Goal: Information Seeking & Learning: Learn about a topic

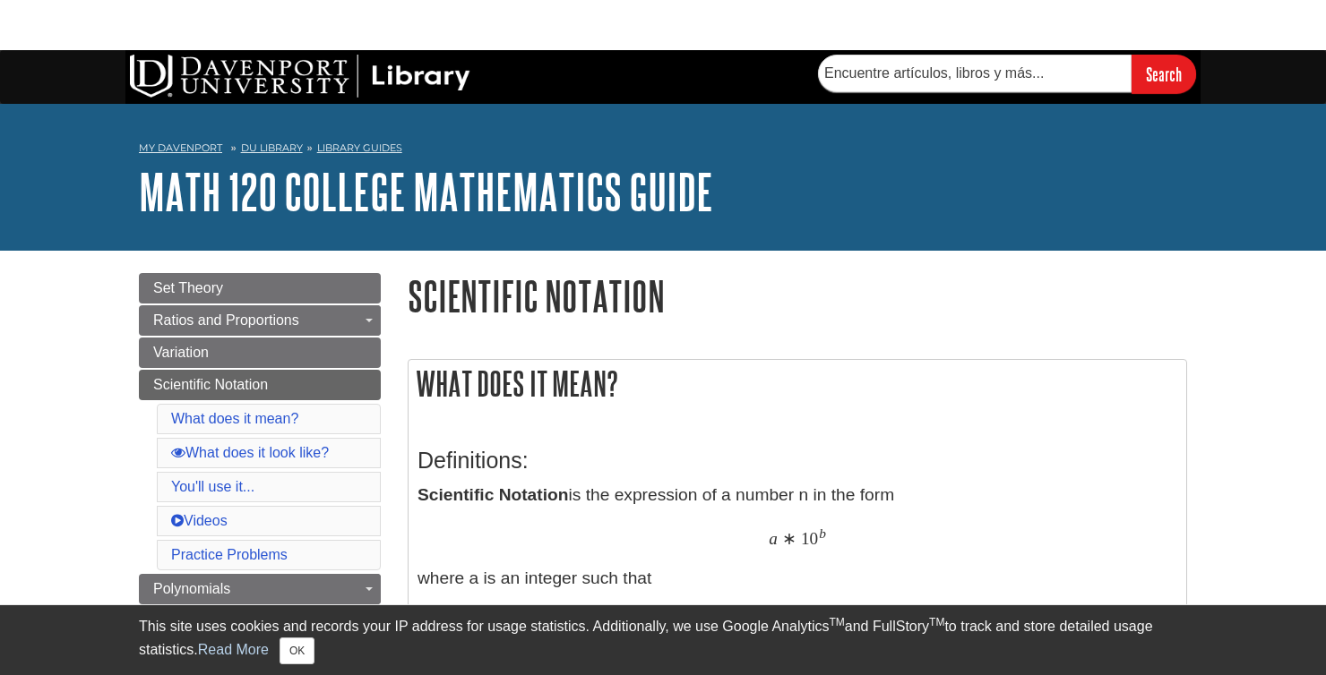
type input "Buscar"
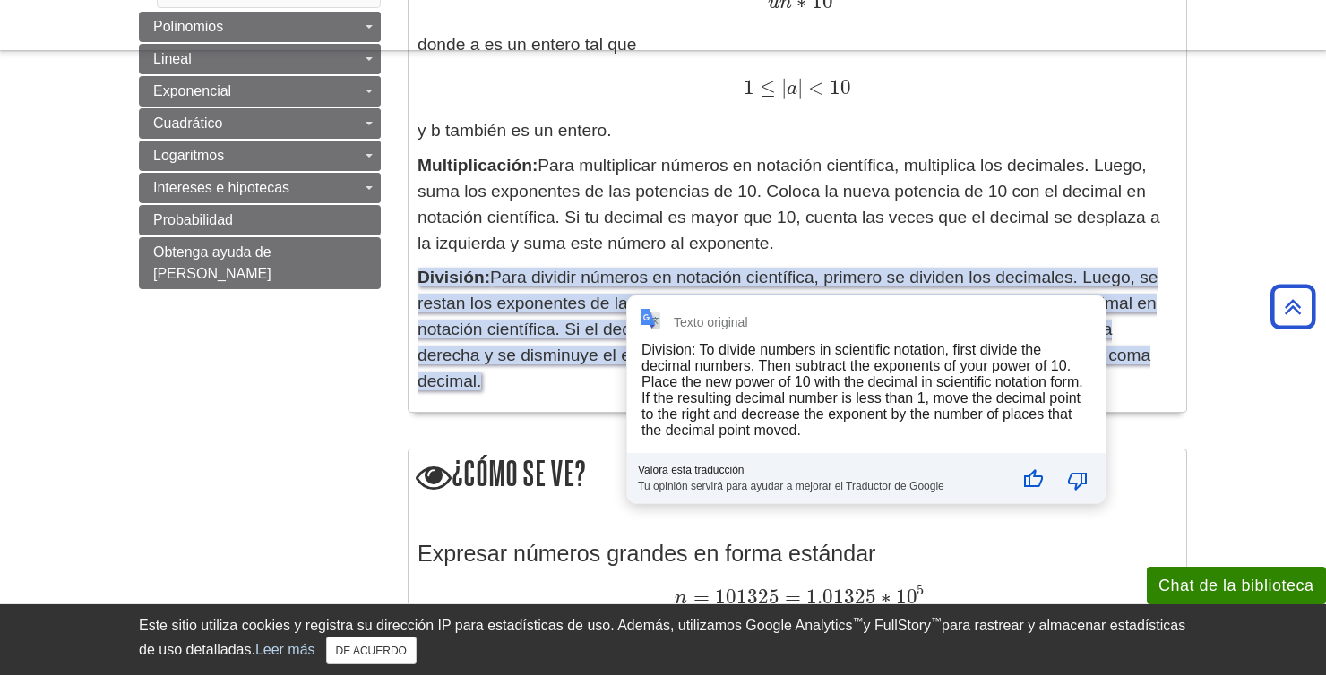
scroll to position [579, 0]
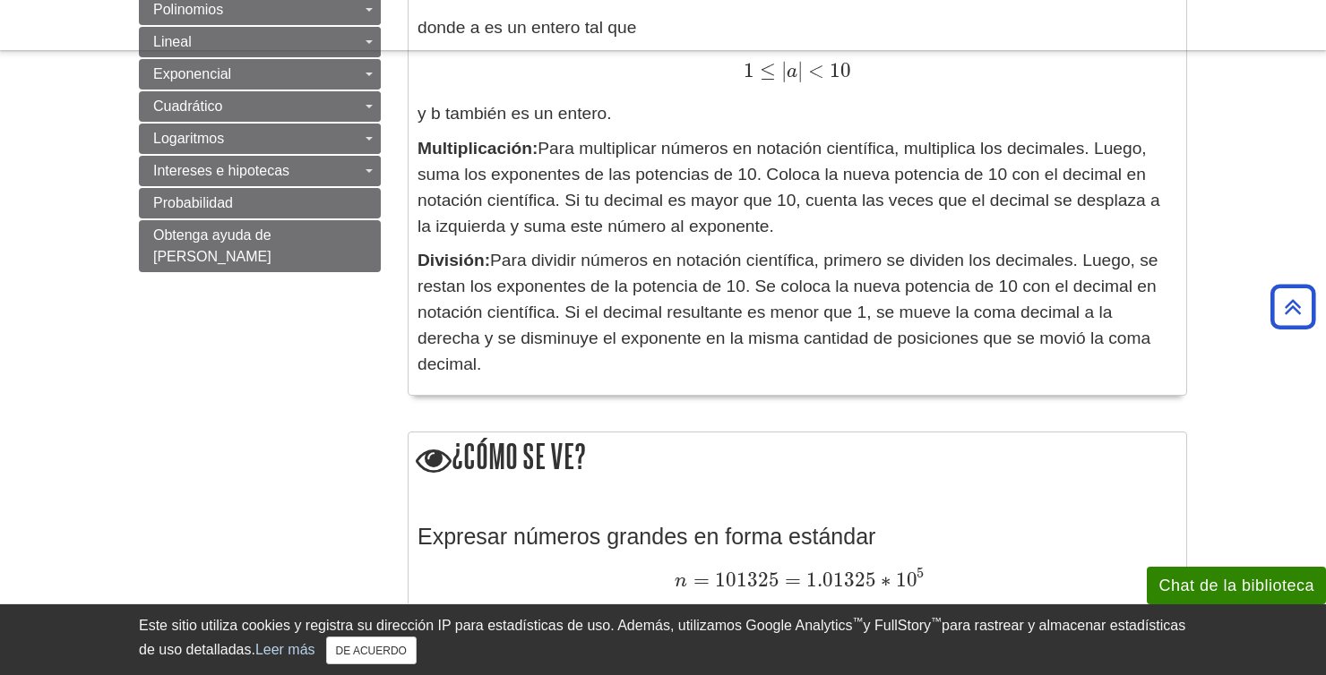
click at [424, 75] on div "1 ≤ | a | < 10 1 ≤ | a | < 10" at bounding box center [797, 71] width 760 height 26
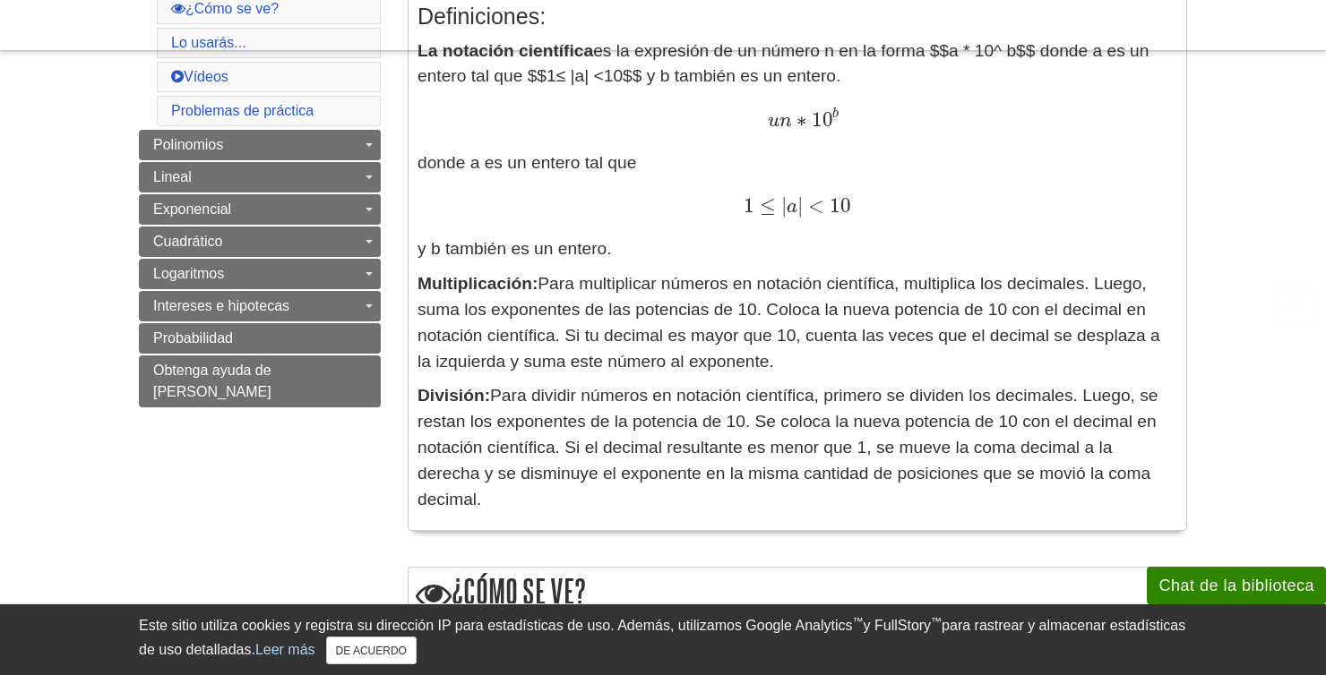
scroll to position [453, 0]
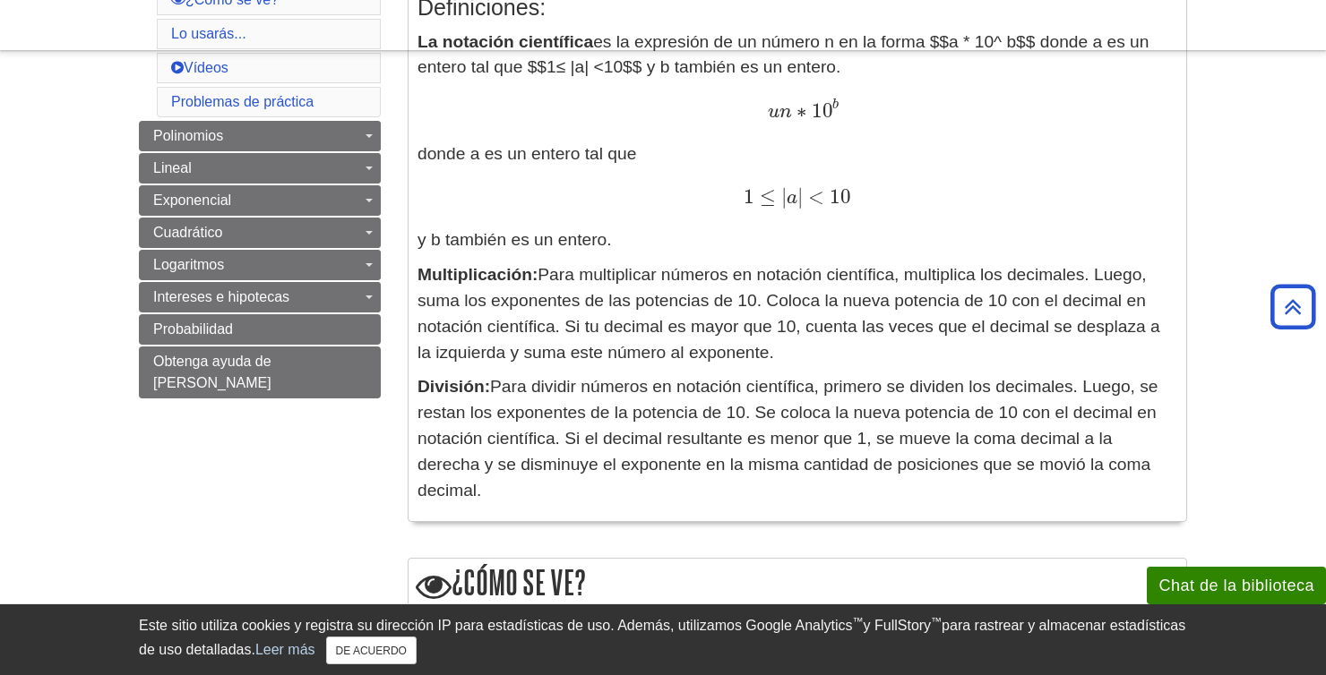
click at [532, 232] on font "y b también es un entero." at bounding box center [514, 239] width 194 height 19
click at [485, 215] on p "La notación científica es la expresión de un número n en la forma $$a * 10^ b$$…" at bounding box center [797, 142] width 760 height 225
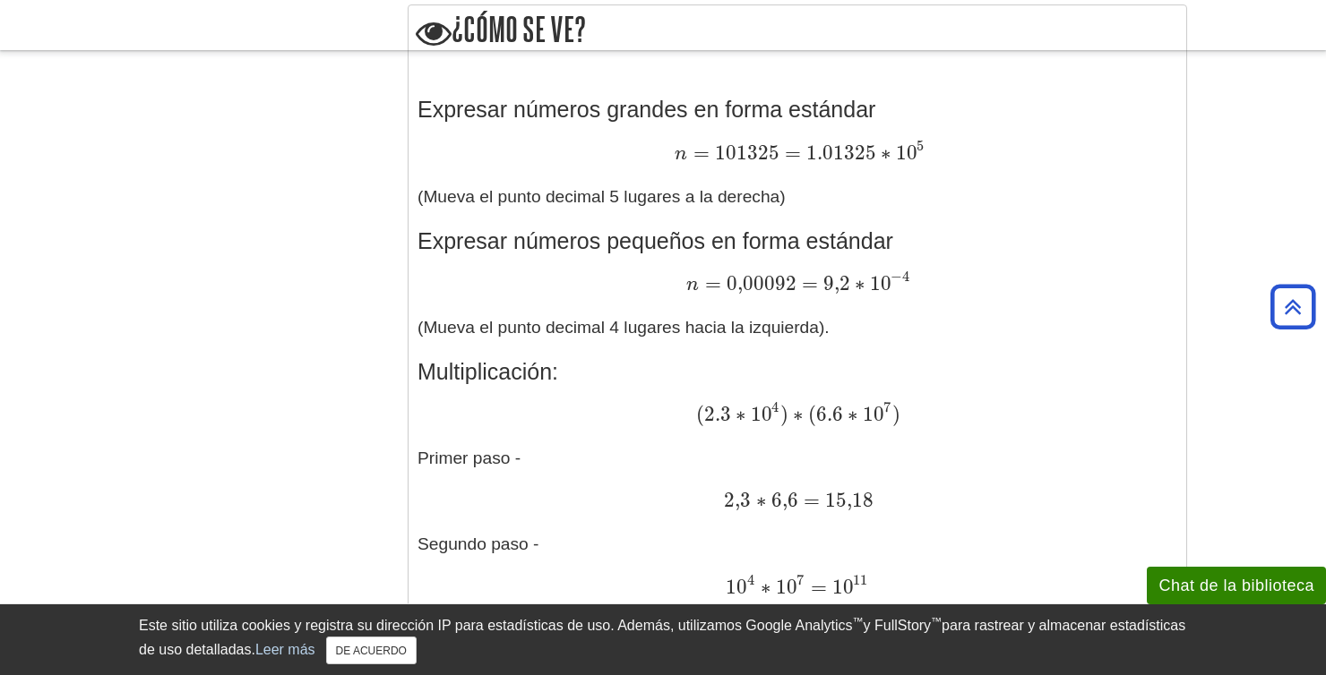
scroll to position [1017, 0]
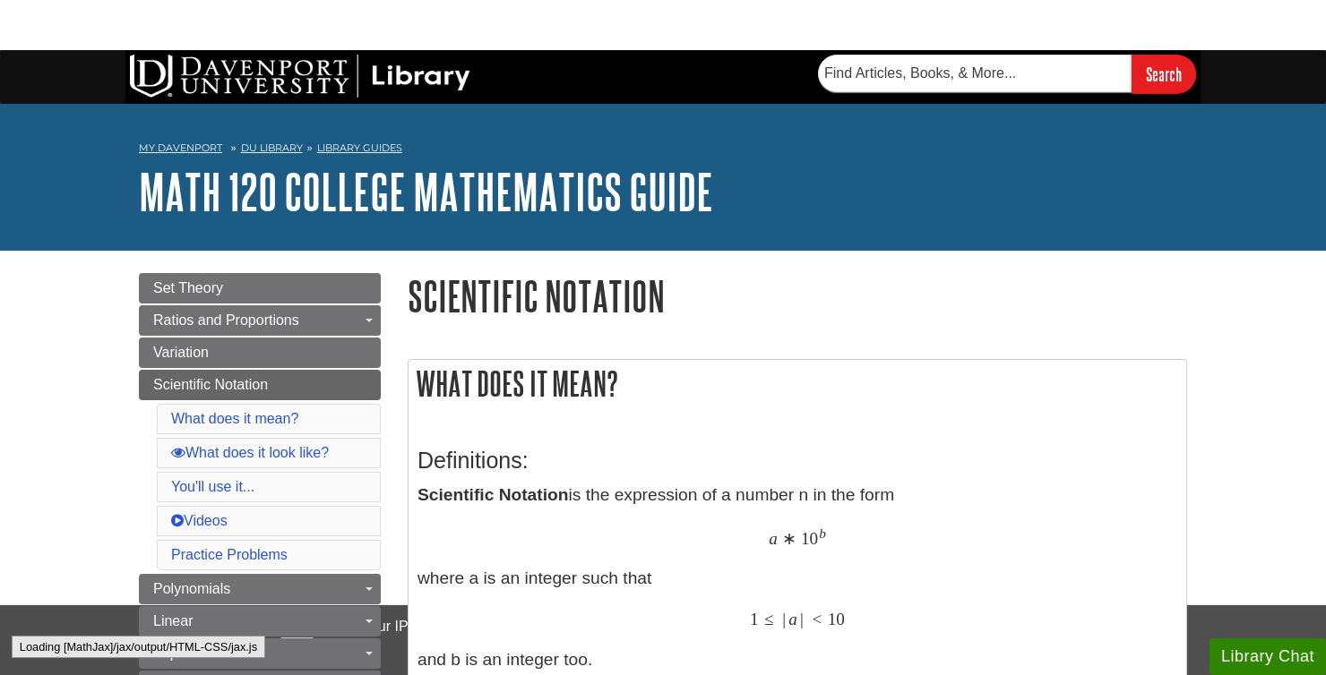
type input "Buscar"
